Goal: Task Accomplishment & Management: Use online tool/utility

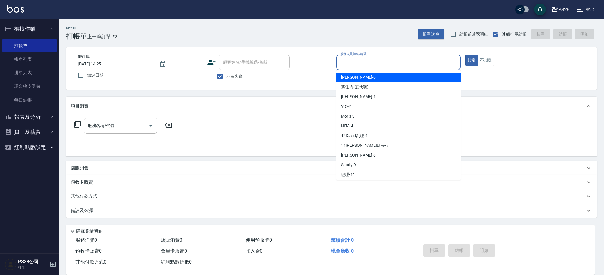
click at [441, 63] on input "服務人員姓名/編號" at bounding box center [398, 62] width 119 height 10
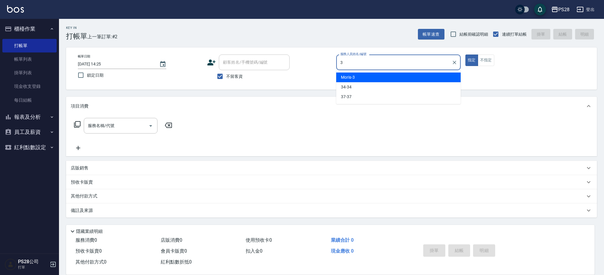
type input "Moris-3"
type button "true"
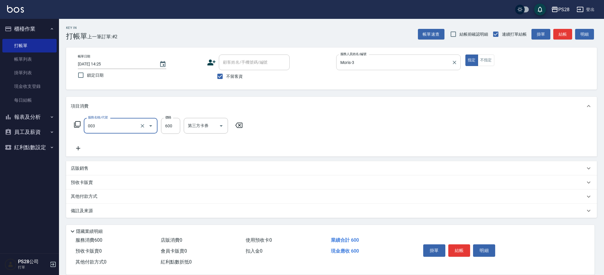
type input "洗剪C(003)"
type input "650"
type input "Moris-3"
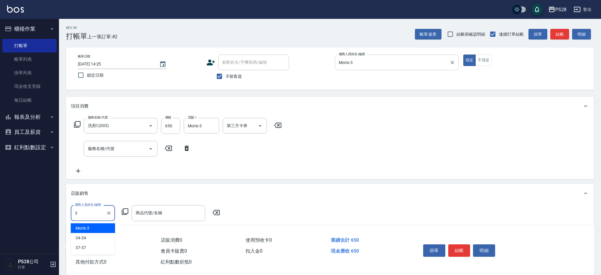
type input "Moris-3"
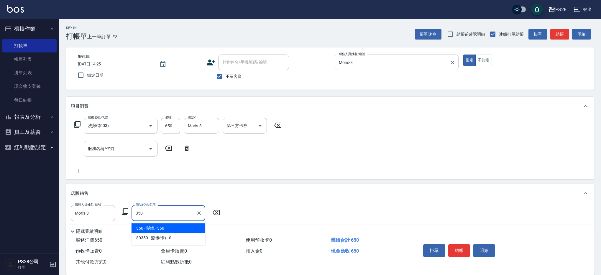
type input "髮蠟"
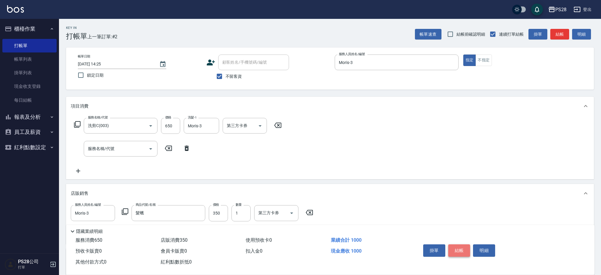
click at [462, 248] on button "結帳" at bounding box center [459, 251] width 22 height 12
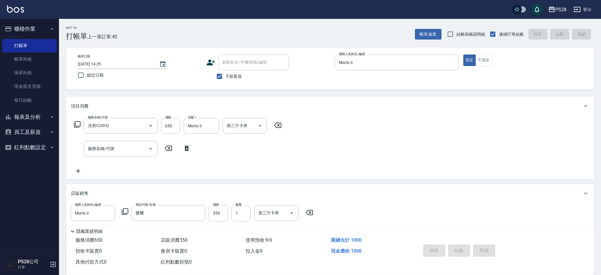
type input "[DATE] 16:49"
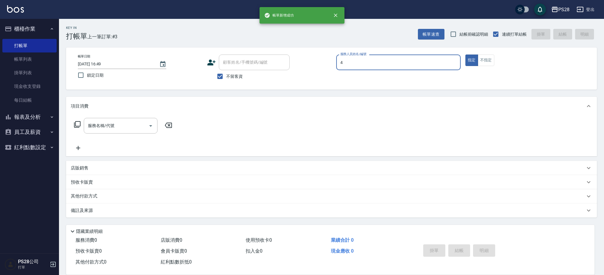
type input "NITA-4"
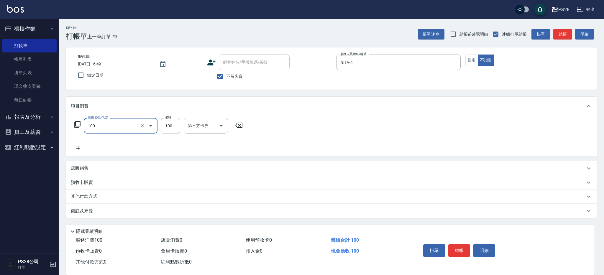
type input "洗髮(100)"
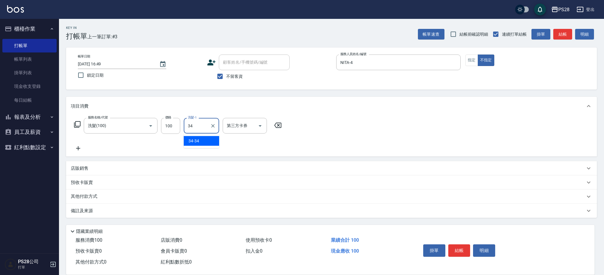
type input "34-34"
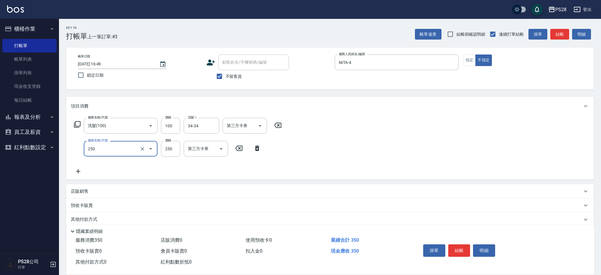
type input "單剪(250)"
type input "149"
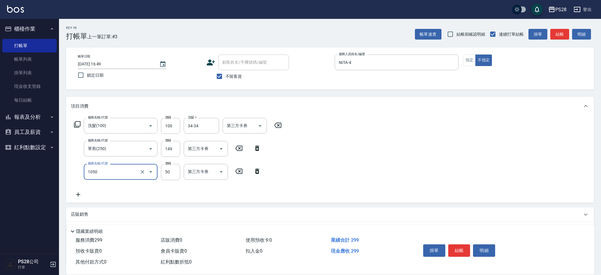
type input "精油(1050)"
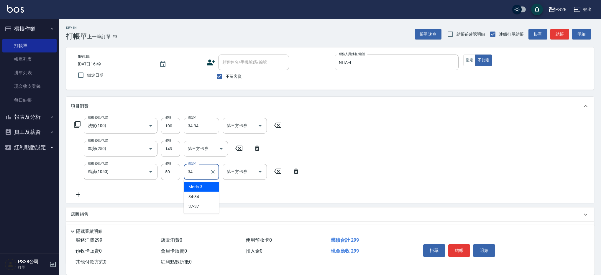
type input "34-34"
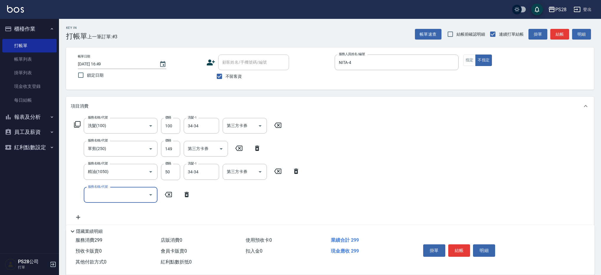
click at [457, 251] on button "結帳" at bounding box center [459, 251] width 22 height 12
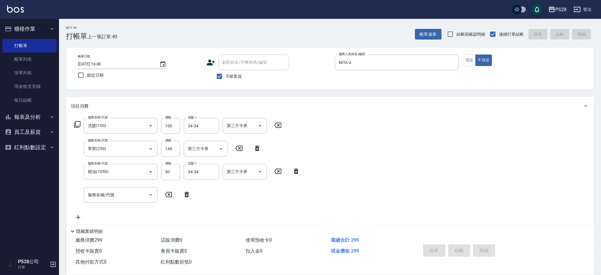
type input "[DATE] 16:50"
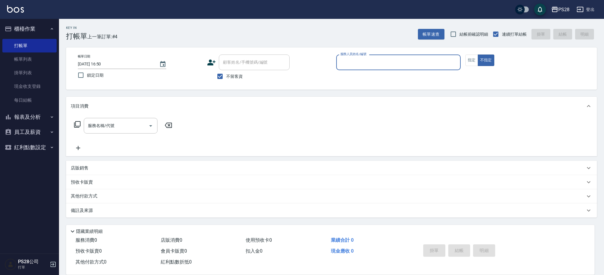
click at [31, 119] on button "報表及分析" at bounding box center [29, 116] width 54 height 15
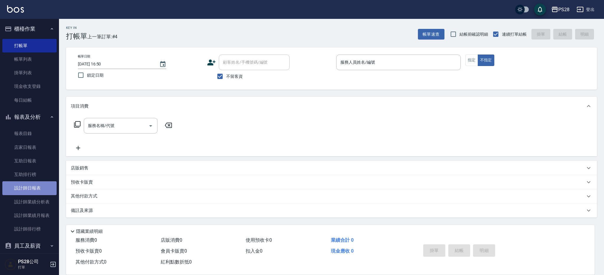
click at [32, 193] on link "設計師日報表" at bounding box center [29, 188] width 54 height 14
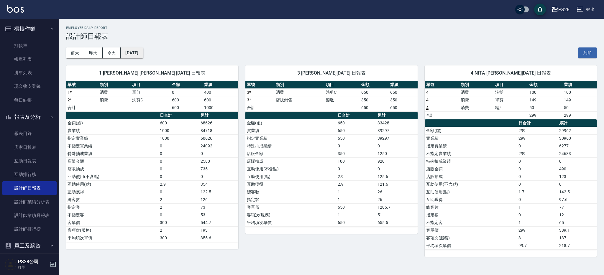
click at [126, 50] on button "[DATE]" at bounding box center [132, 53] width 22 height 11
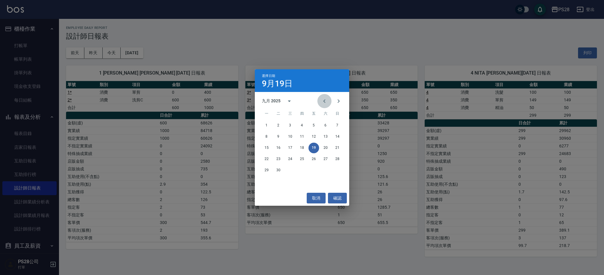
click at [326, 101] on icon "Previous month" at bounding box center [324, 101] width 7 height 7
click at [340, 101] on icon "Next month" at bounding box center [338, 101] width 7 height 7
click at [265, 138] on button "8" at bounding box center [266, 137] width 11 height 11
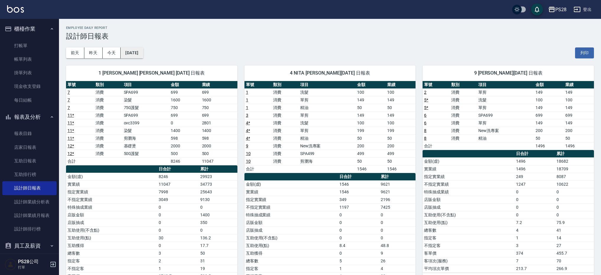
click at [136, 51] on button "[DATE]" at bounding box center [132, 53] width 22 height 11
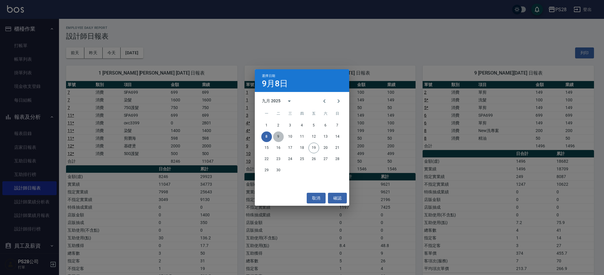
click at [277, 135] on button "9" at bounding box center [278, 137] width 11 height 11
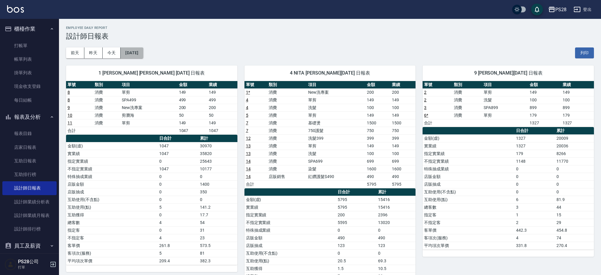
click at [143, 55] on button "[DATE]" at bounding box center [132, 53] width 22 height 11
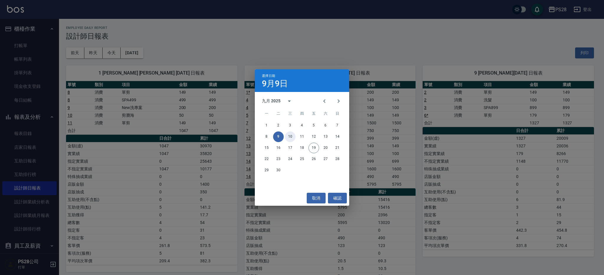
click at [291, 136] on button "10" at bounding box center [290, 137] width 11 height 11
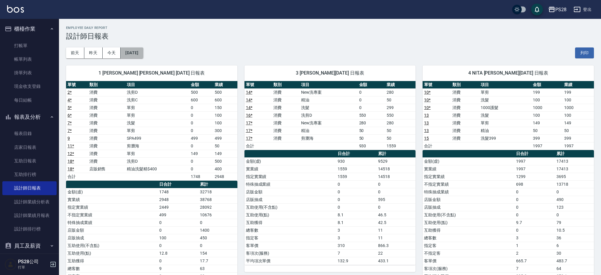
click at [127, 52] on button "[DATE]" at bounding box center [132, 53] width 22 height 11
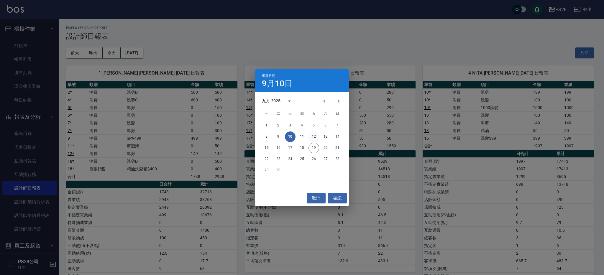
click at [313, 136] on button "12" at bounding box center [314, 137] width 11 height 11
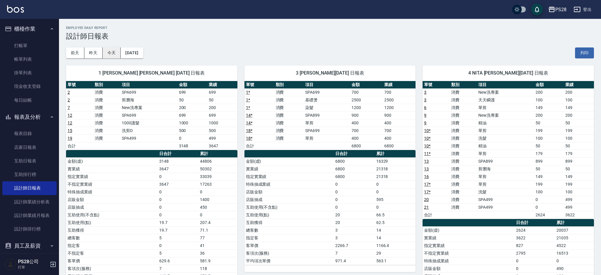
click at [119, 53] on button "今天" at bounding box center [112, 53] width 18 height 11
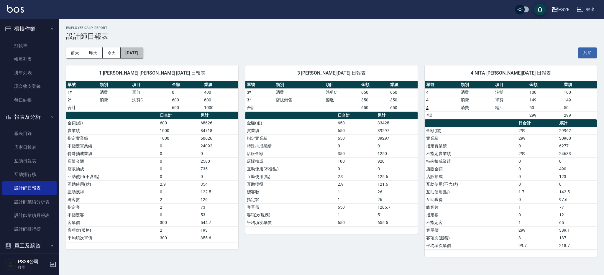
click at [133, 53] on button "[DATE]" at bounding box center [132, 53] width 22 height 11
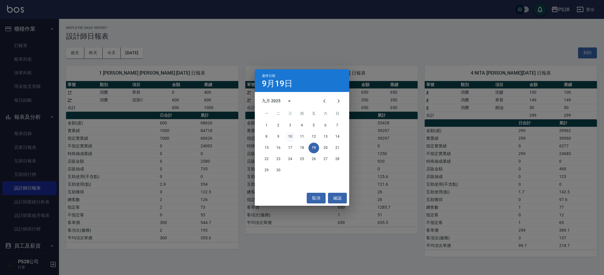
click at [289, 137] on button "10" at bounding box center [290, 137] width 11 height 11
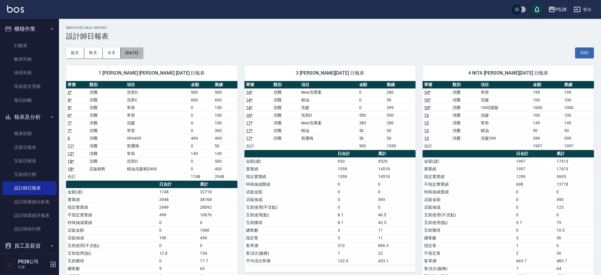
click at [128, 53] on button "[DATE]" at bounding box center [132, 53] width 22 height 11
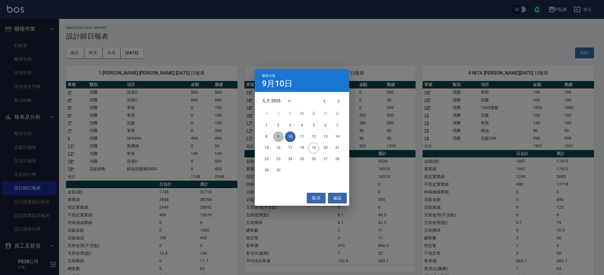
click at [281, 137] on button "9" at bounding box center [278, 137] width 11 height 11
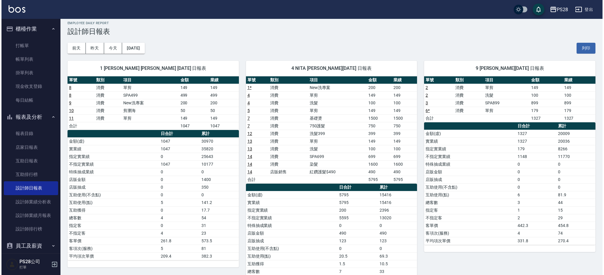
scroll to position [6, 0]
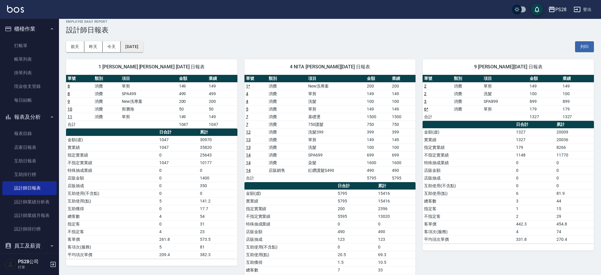
click at [143, 50] on button "[DATE]" at bounding box center [132, 46] width 22 height 11
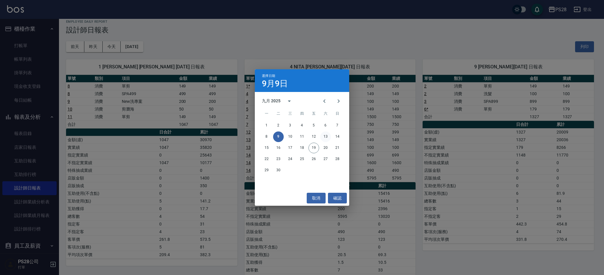
click at [324, 138] on button "13" at bounding box center [325, 137] width 11 height 11
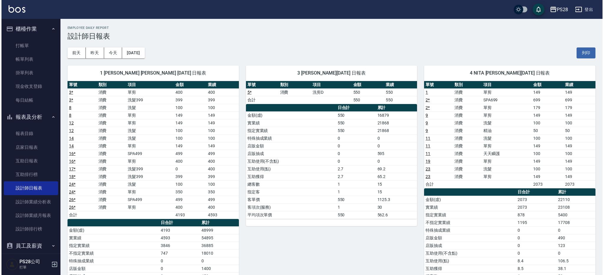
scroll to position [3, 0]
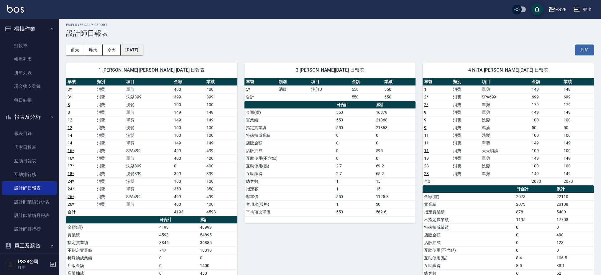
click at [131, 48] on button "[DATE]" at bounding box center [132, 50] width 22 height 11
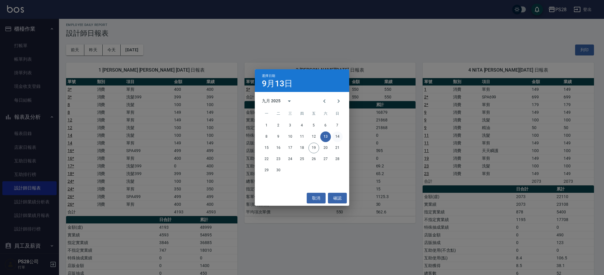
click at [340, 139] on button "14" at bounding box center [337, 137] width 11 height 11
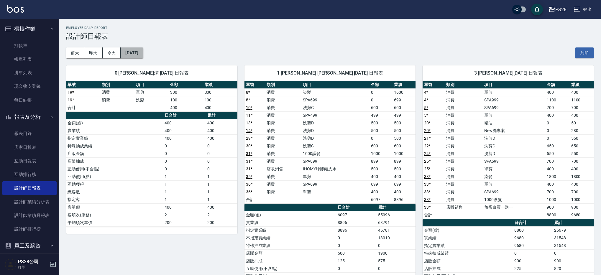
click at [143, 55] on button "[DATE]" at bounding box center [132, 53] width 22 height 11
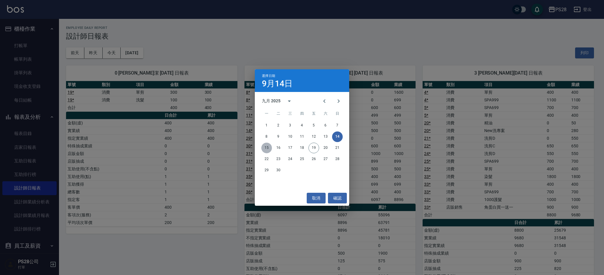
click at [270, 147] on button "15" at bounding box center [266, 148] width 11 height 11
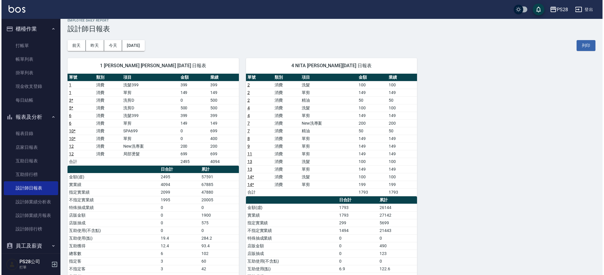
scroll to position [8, 0]
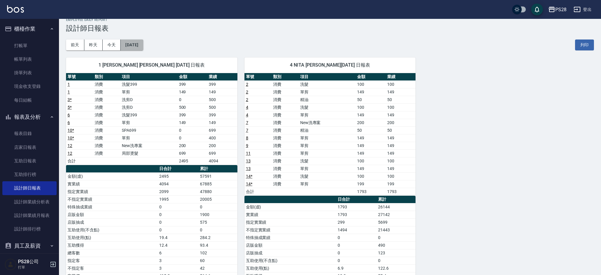
click at [131, 42] on button "[DATE]" at bounding box center [132, 45] width 22 height 11
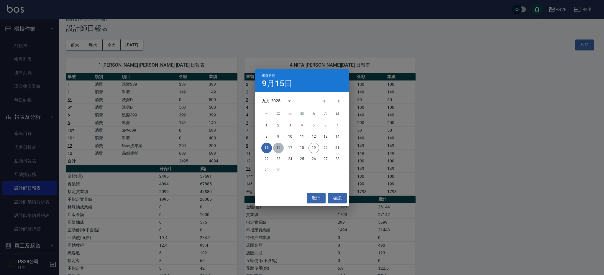
click at [281, 147] on button "16" at bounding box center [278, 148] width 11 height 11
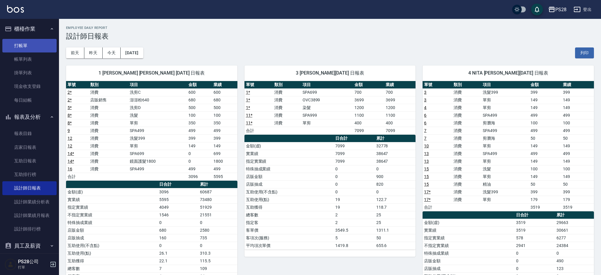
click at [26, 49] on link "打帳單" at bounding box center [29, 46] width 54 height 14
